Goal: Navigation & Orientation: Go to known website

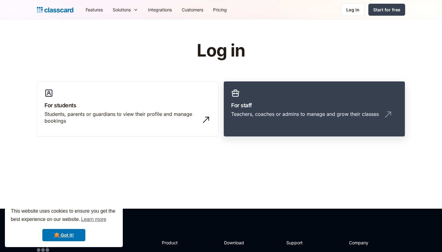
click at [266, 111] on div "Teachers, coaches or admins to manage and grow their classes" at bounding box center [305, 114] width 148 height 7
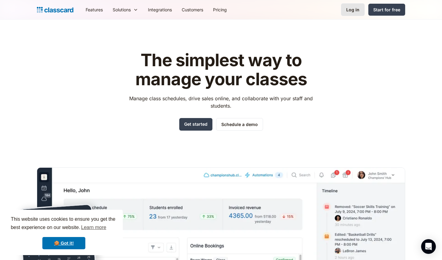
click at [352, 9] on div "Log in" at bounding box center [352, 9] width 13 height 6
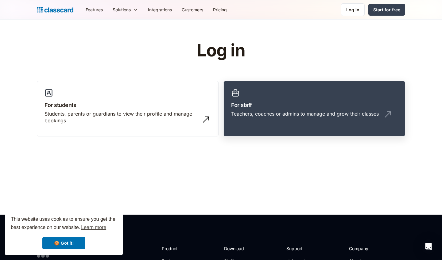
click at [263, 97] on link "For staff Teachers, coaches or admins to manage and grow their classes" at bounding box center [315, 109] width 182 height 56
